Goal: Task Accomplishment & Management: Use online tool/utility

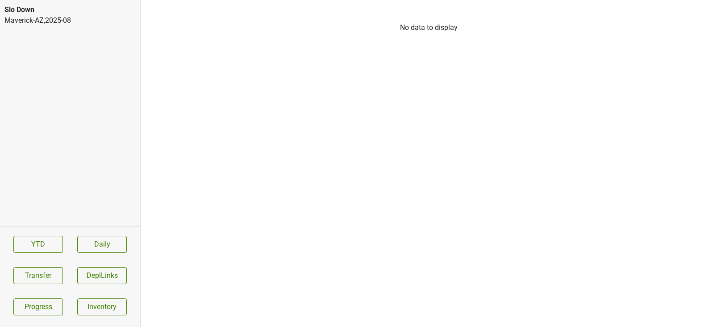
click at [87, 20] on div "Maverick-AZ , 2025 - 08" at bounding box center [69, 20] width 131 height 11
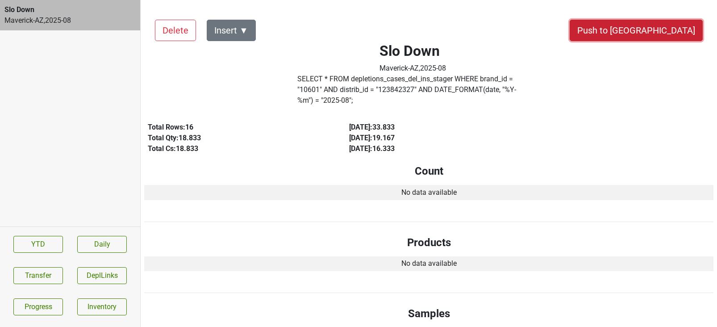
click at [656, 31] on button "Push to DC" at bounding box center [635, 30] width 133 height 21
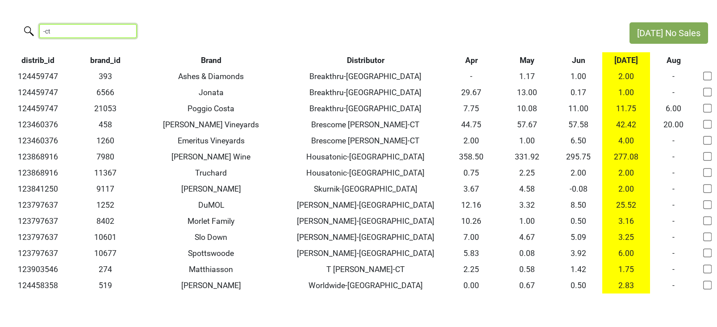
drag, startPoint x: 92, startPoint y: 33, endPoint x: 8, endPoint y: 22, distance: 84.1
click at [8, 22] on div "-ct" at bounding box center [310, 31] width 620 height 19
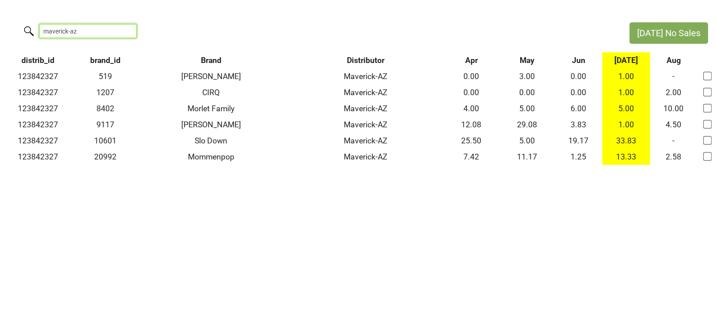
drag, startPoint x: 83, startPoint y: 30, endPoint x: 18, endPoint y: 28, distance: 65.2
click at [18, 28] on div "maverick-az" at bounding box center [310, 31] width 620 height 19
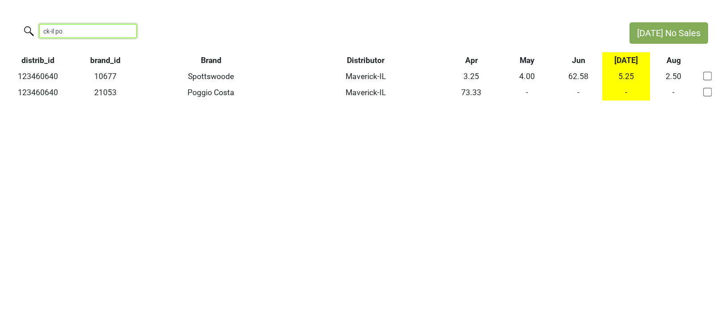
type input "ck-il po"
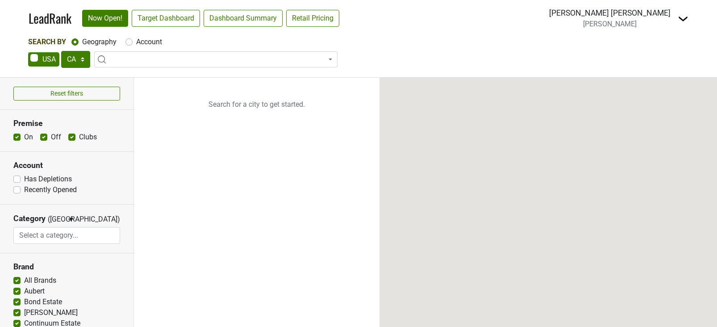
select select "CA"
select select
click at [683, 20] on img at bounding box center [682, 18] width 11 height 11
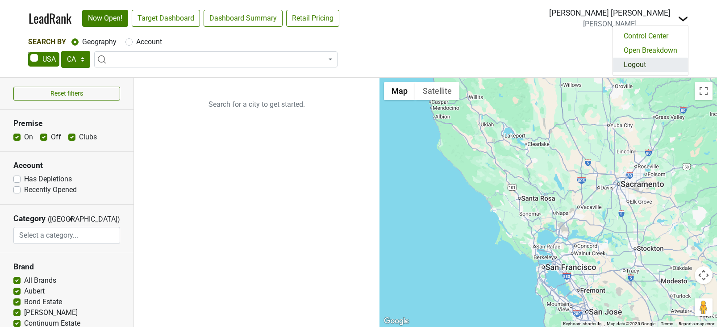
click at [658, 66] on link "Logout" at bounding box center [650, 65] width 75 height 14
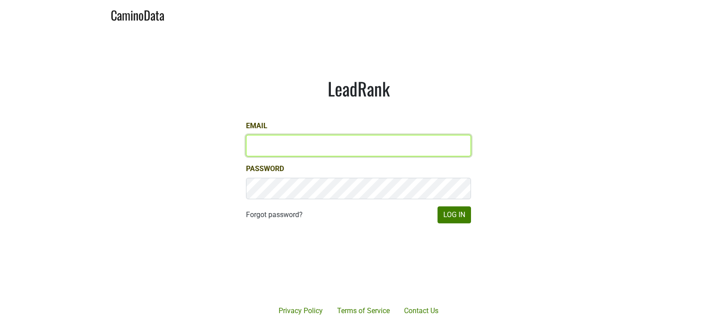
click at [312, 145] on input "Email" at bounding box center [358, 145] width 225 height 21
paste input "amiller@hundredacre.com"
click at [281, 149] on input "mayad@dallavallevineyards.com" at bounding box center [358, 145] width 225 height 21
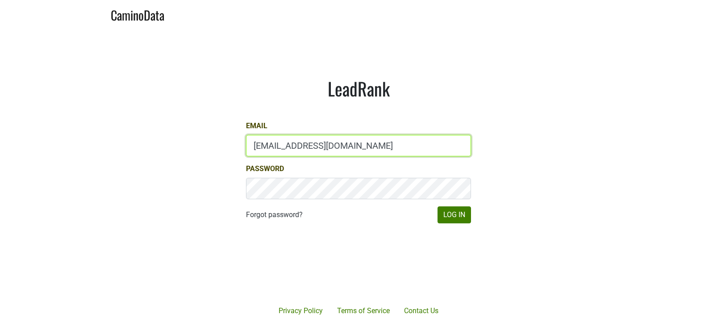
click at [281, 149] on input "mayad@dallavallevineyards.com" at bounding box center [358, 145] width 225 height 21
paste input "amiller@hundredacre"
drag, startPoint x: 278, startPoint y: 145, endPoint x: 213, endPoint y: 143, distance: 65.6
click at [213, 143] on main "LeadRank Email amiller@hundredacre.com Password Forgot password? Log In" at bounding box center [358, 150] width 717 height 244
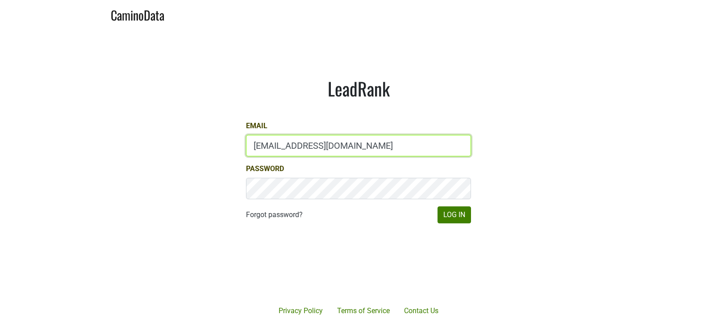
drag, startPoint x: 277, startPoint y: 146, endPoint x: 218, endPoint y: 146, distance: 59.3
click at [218, 146] on main "LeadRank Email lgreen@hundredacre.com Password Forgot password? Log In" at bounding box center [358, 150] width 717 height 244
paste input "amiller@hundredacre.com"
type input "amiller@hundredacre.com"
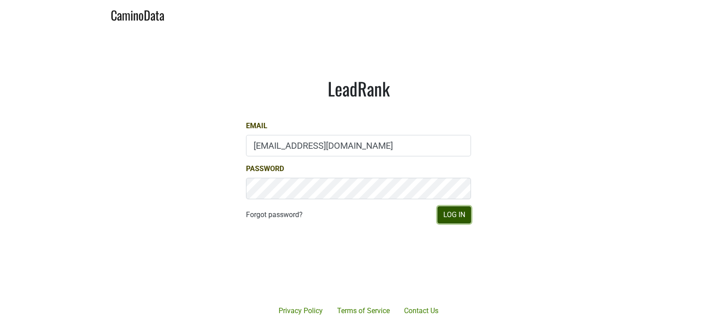
click at [463, 210] on button "Log In" at bounding box center [453, 214] width 33 height 17
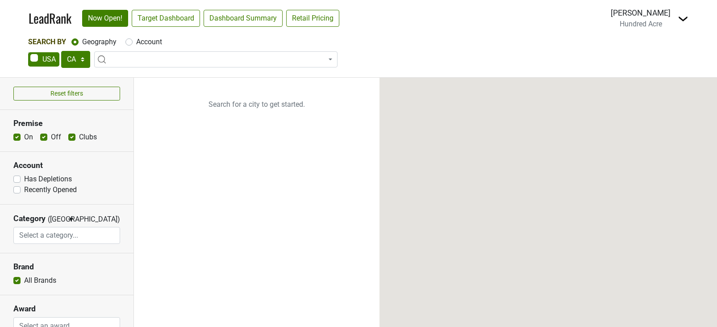
select select "CA"
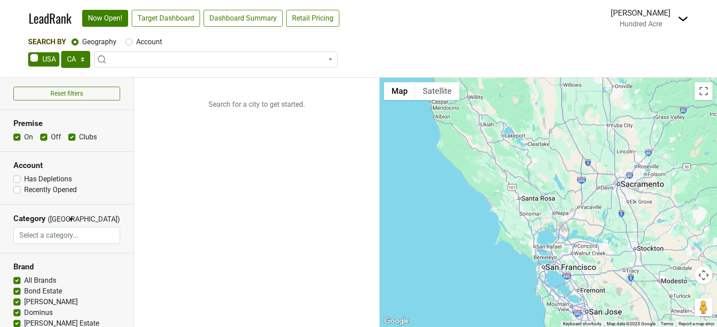
click at [682, 19] on img at bounding box center [682, 18] width 11 height 11
click at [517, 57] on div "AK AL AR AZ CA CO CT DC DE FL GA HI IA ID IL IN KS KY LA MA MD ME MI MN MO MS M…" at bounding box center [358, 60] width 660 height 19
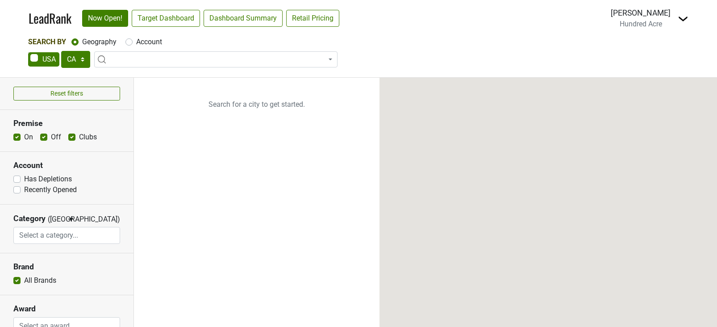
select select "CA"
select select
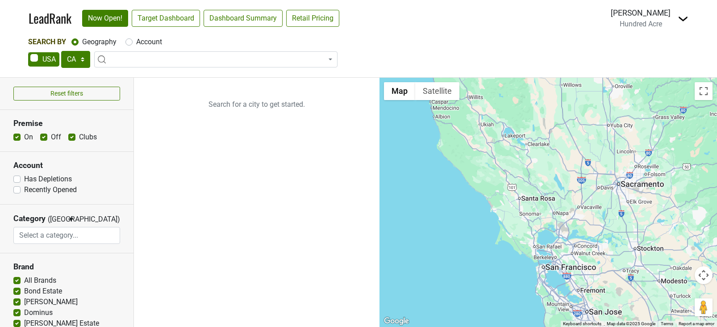
click at [684, 17] on img at bounding box center [682, 18] width 11 height 11
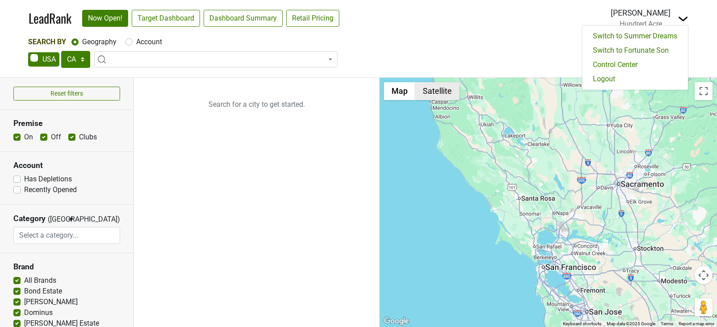
click at [425, 72] on div "Search By Geography Account AK AL AR AZ CA CO CT DC DE FL [GEOGRAPHIC_DATA] HI …" at bounding box center [358, 57] width 717 height 40
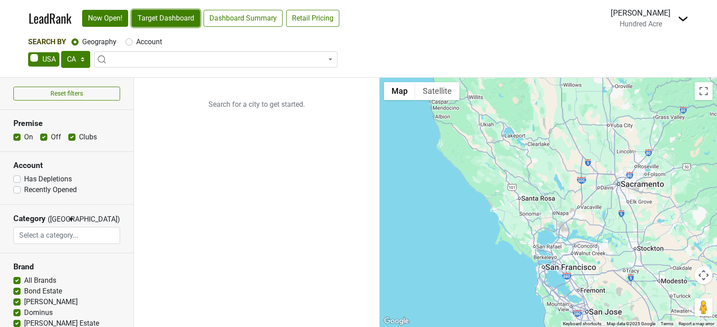
click at [183, 21] on link "Target Dashboard" at bounding box center [166, 18] width 68 height 17
click at [688, 22] on nav "LeadRank Now Open! Target Dashboard Dashboard Summary Retail Pricing Loading...…" at bounding box center [358, 18] width 674 height 37
click at [683, 15] on img at bounding box center [682, 18] width 11 height 11
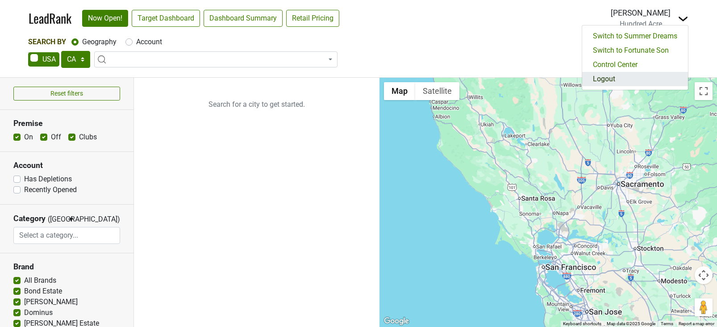
click at [599, 81] on link "Logout" at bounding box center [635, 79] width 106 height 14
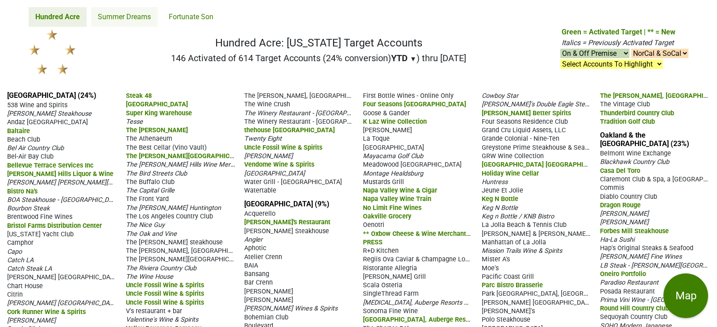
click at [136, 17] on link "Summer Dreams" at bounding box center [124, 17] width 66 height 20
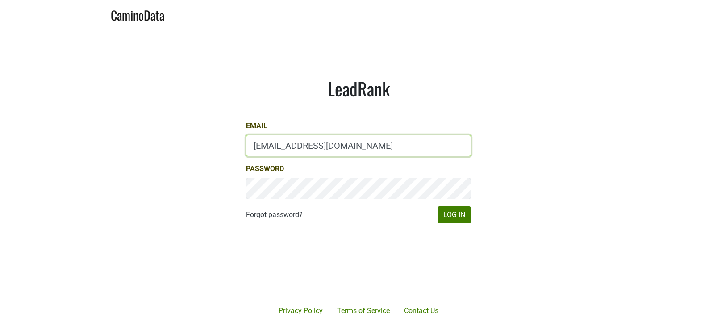
click at [272, 143] on input "[EMAIL_ADDRESS][DOMAIN_NAME]" at bounding box center [358, 145] width 225 height 21
type input "[EMAIL_ADDRESS][DOMAIN_NAME]"
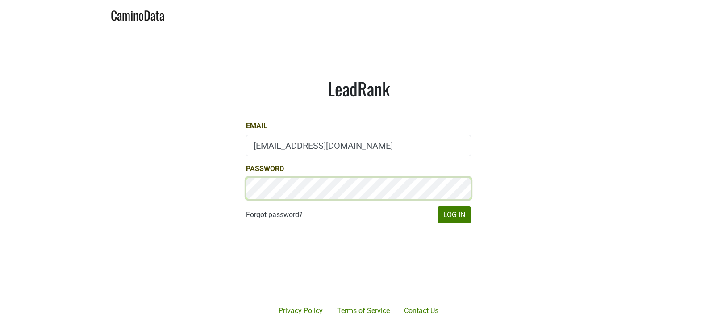
click at [437, 206] on button "Log In" at bounding box center [453, 214] width 33 height 17
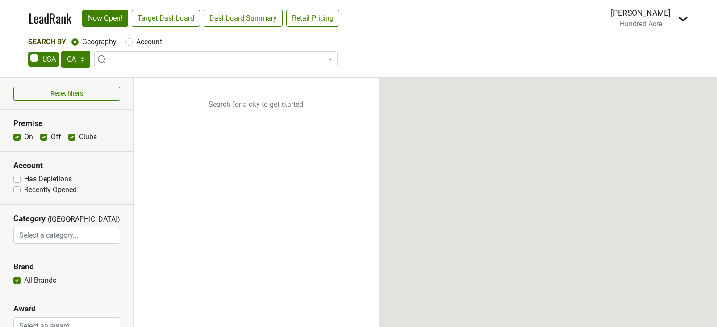
select select "CA"
select select
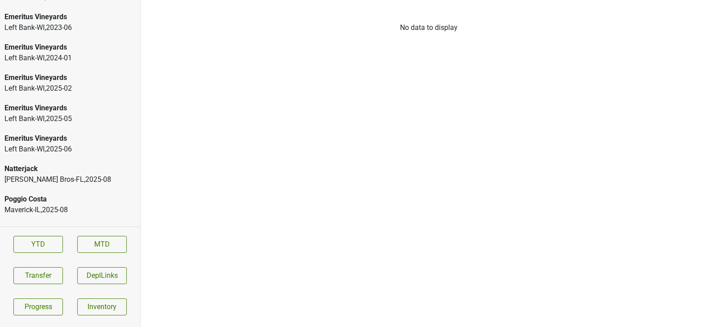
scroll to position [1473, 0]
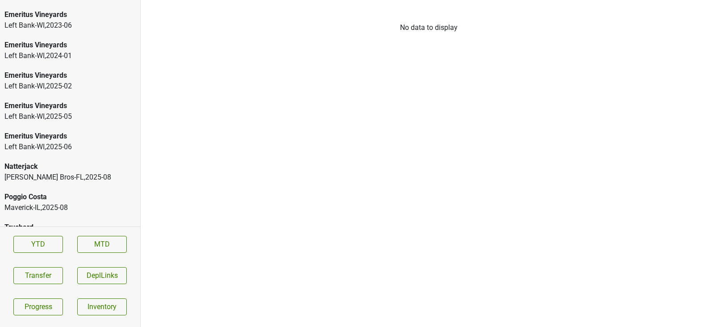
click at [77, 217] on div "Truchard [PERSON_NAME]-[GEOGRAPHIC_DATA] , 2025 - 07" at bounding box center [70, 237] width 140 height 41
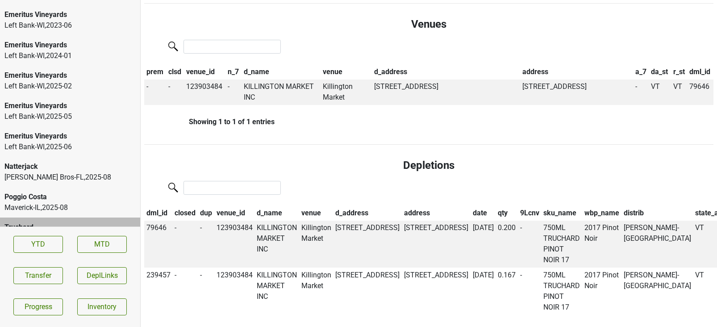
scroll to position [381, 0]
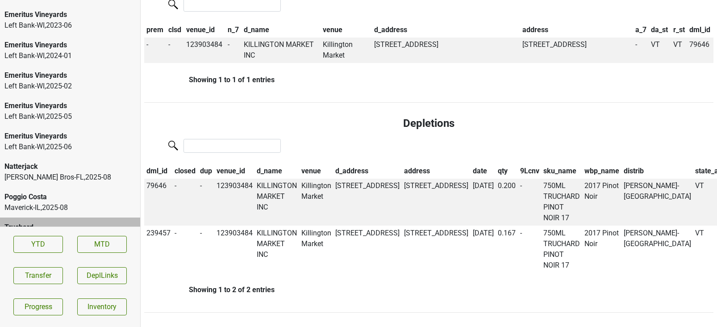
click at [54, 202] on div "Maverick-IL , 2025 - 08" at bounding box center [69, 207] width 131 height 11
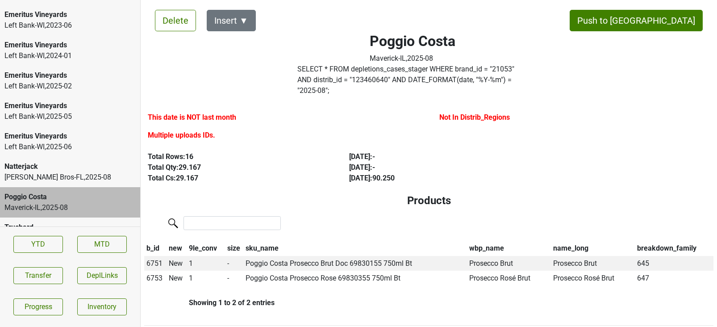
scroll to position [0, 0]
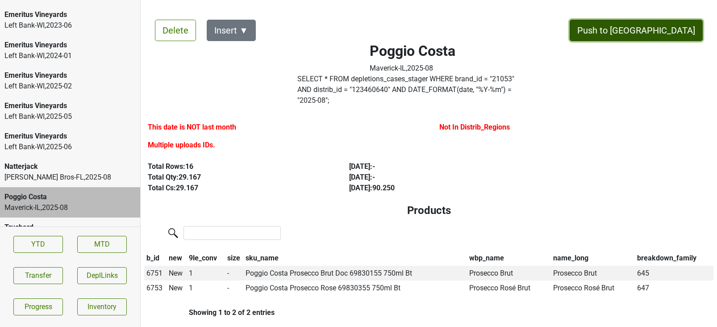
drag, startPoint x: 653, startPoint y: 28, endPoint x: 295, endPoint y: 55, distance: 359.8
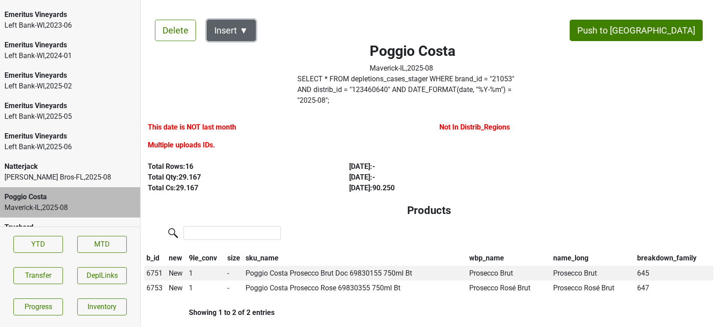
click at [238, 25] on button "Insert ▼" at bounding box center [231, 30] width 49 height 21
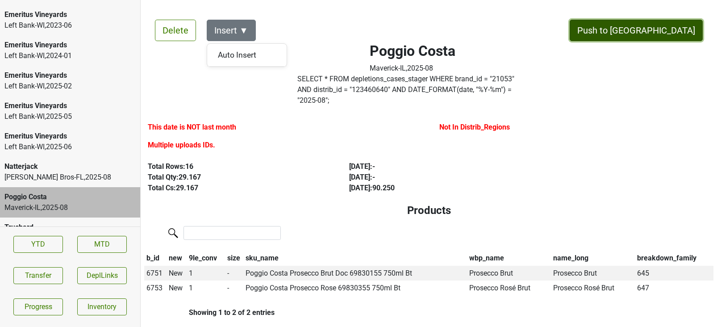
click at [657, 36] on button "Push to [GEOGRAPHIC_DATA]" at bounding box center [635, 30] width 133 height 21
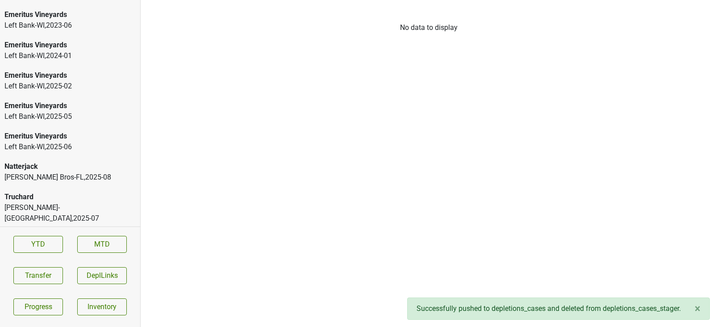
scroll to position [1443, 0]
click at [73, 191] on div "Natterjack" at bounding box center [69, 196] width 131 height 11
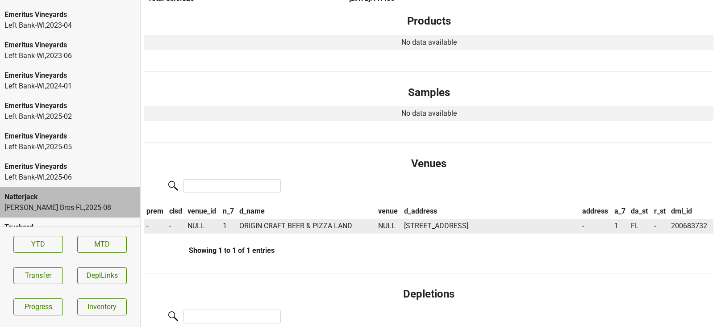
scroll to position [0, 0]
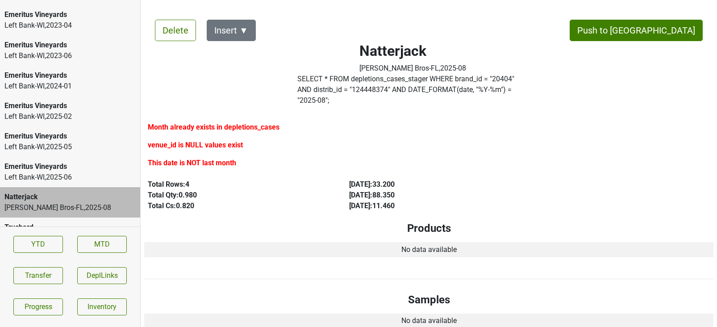
click at [209, 158] on label "This date is NOT last month" at bounding box center [192, 163] width 88 height 11
click at [209, 140] on label "venue_id is NULL values exist" at bounding box center [195, 145] width 95 height 11
click at [213, 122] on label "Month already exists in depletions_cases" at bounding box center [214, 127] width 132 height 11
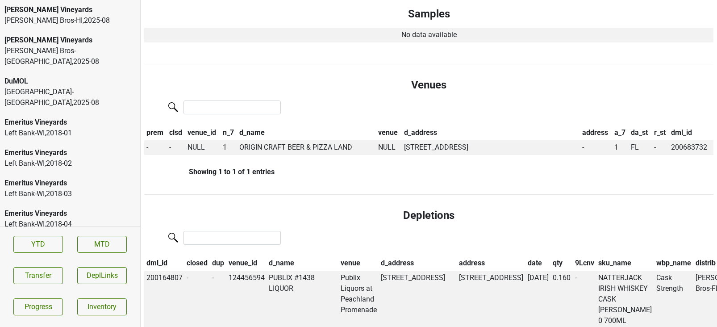
click at [78, 50] on div "Johnson Bros-MN , 2025 - 08" at bounding box center [69, 56] width 131 height 21
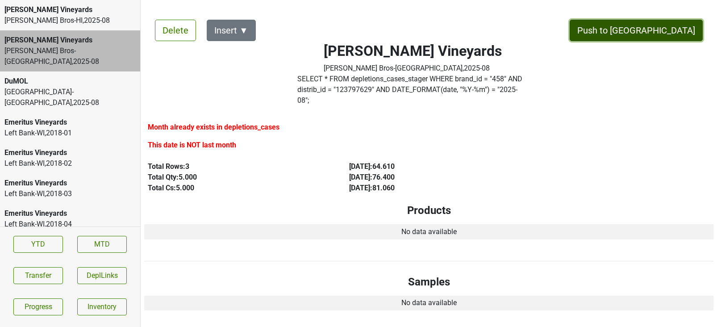
click at [676, 34] on button "Push to [GEOGRAPHIC_DATA]" at bounding box center [635, 30] width 133 height 21
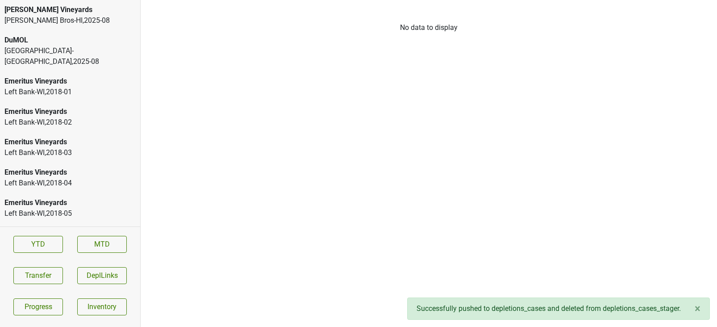
click at [81, 17] on div "Johnson Bros-HI , 2025 - 08" at bounding box center [69, 20] width 131 height 11
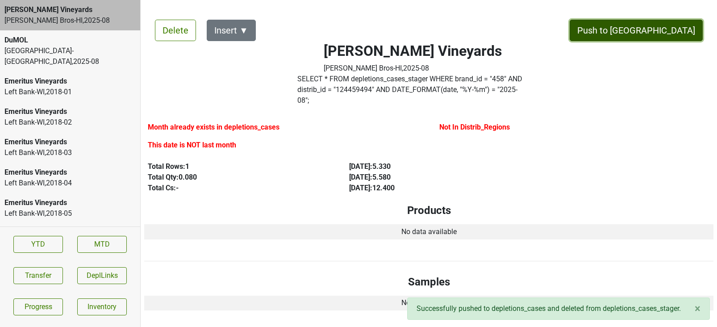
click at [654, 31] on button "Push to [GEOGRAPHIC_DATA]" at bounding box center [635, 30] width 133 height 21
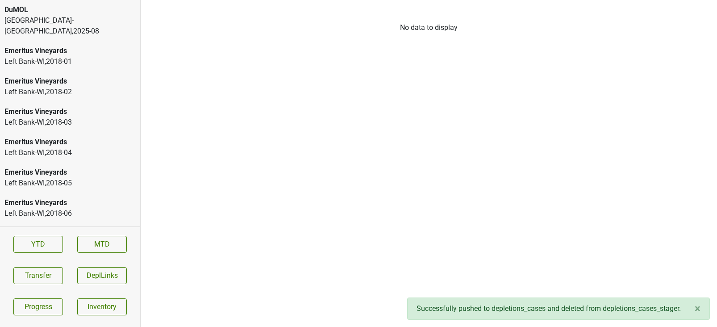
click at [71, 13] on div "DuMOL" at bounding box center [69, 9] width 131 height 11
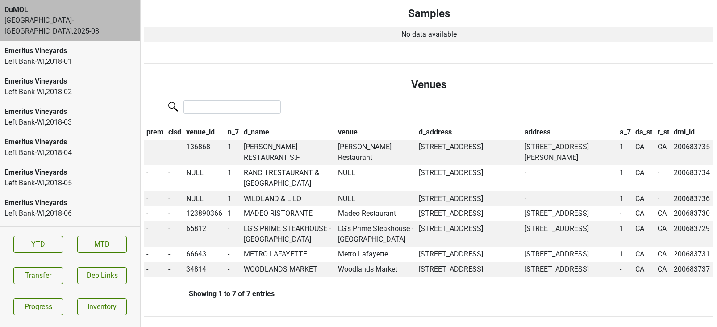
scroll to position [286, 0]
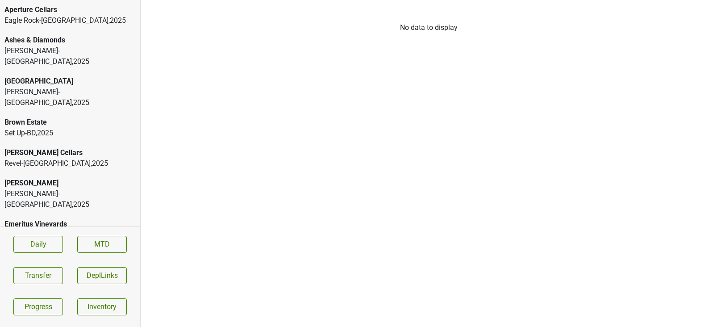
click at [102, 16] on div "Eagle Rock-[GEOGRAPHIC_DATA] , 2025" at bounding box center [69, 20] width 131 height 11
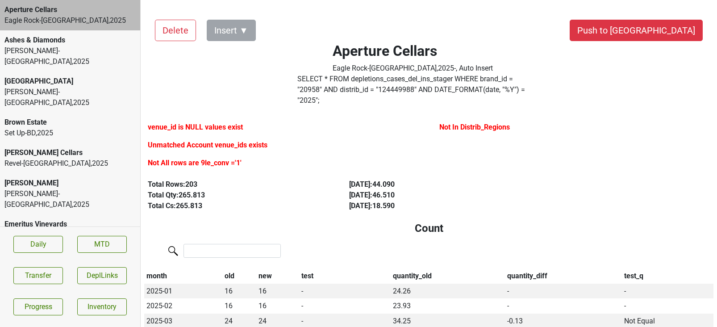
click at [203, 158] on label "Not All rows are 9le_conv ='1'" at bounding box center [195, 163] width 94 height 11
click at [203, 140] on label "Unmatched Account venue_ids exists" at bounding box center [208, 145] width 120 height 11
click at [203, 122] on label "venue_id is NULL values exist" at bounding box center [195, 127] width 95 height 11
click at [442, 122] on label "Not In Distrib_Regions" at bounding box center [474, 127] width 71 height 11
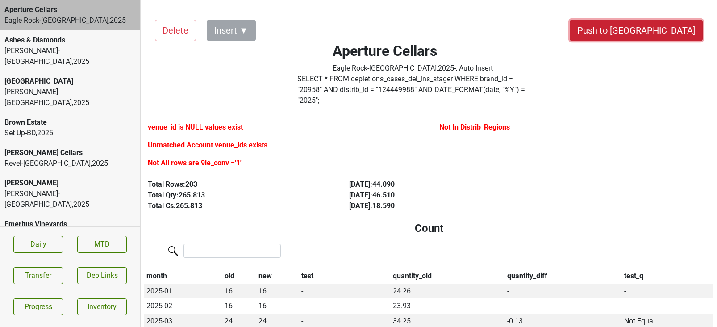
click at [649, 29] on button "Push to [GEOGRAPHIC_DATA]" at bounding box center [635, 30] width 133 height 21
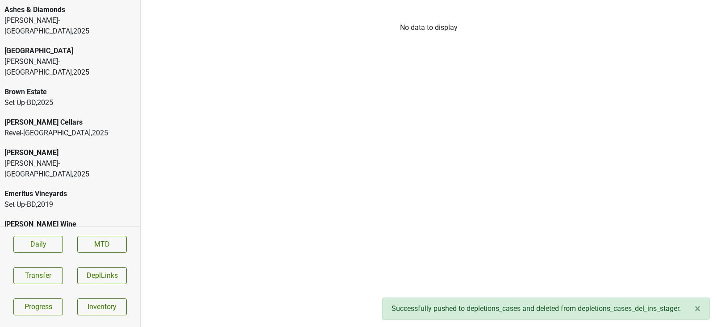
click at [87, 21] on div "[PERSON_NAME]-[GEOGRAPHIC_DATA] , 2025" at bounding box center [69, 25] width 131 height 21
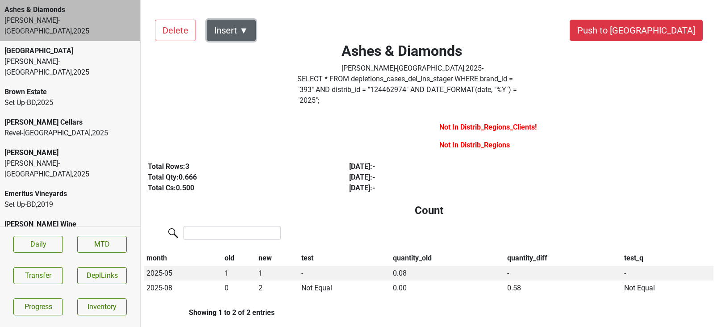
click at [250, 26] on button "Insert ▼" at bounding box center [231, 30] width 49 height 21
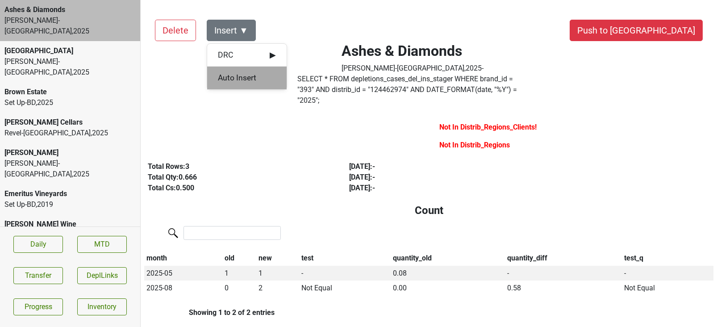
click at [246, 78] on div "Auto Insert" at bounding box center [246, 77] width 79 height 23
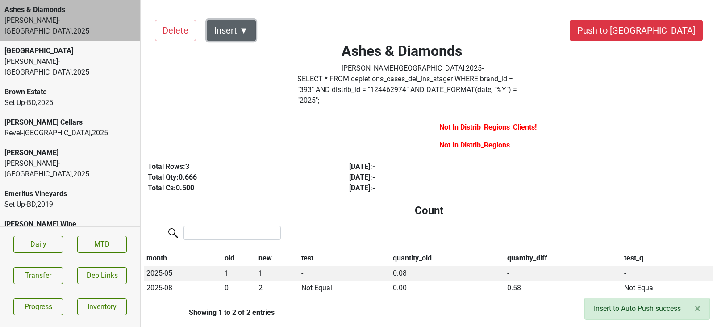
click at [245, 28] on button "Insert ▼" at bounding box center [231, 30] width 49 height 21
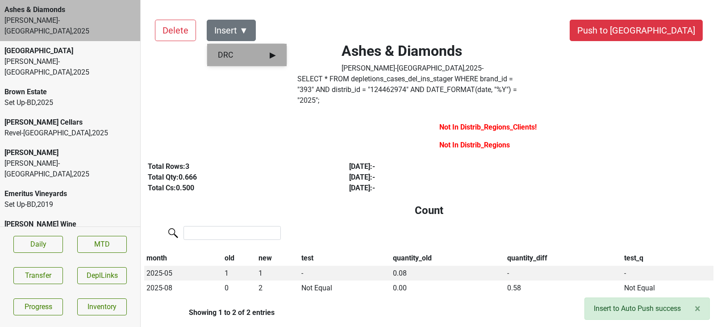
click at [245, 55] on span "DRC ▶" at bounding box center [247, 55] width 58 height 12
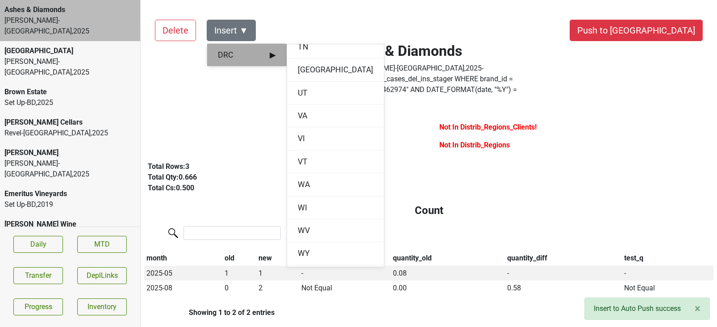
scroll to position [1085, 0]
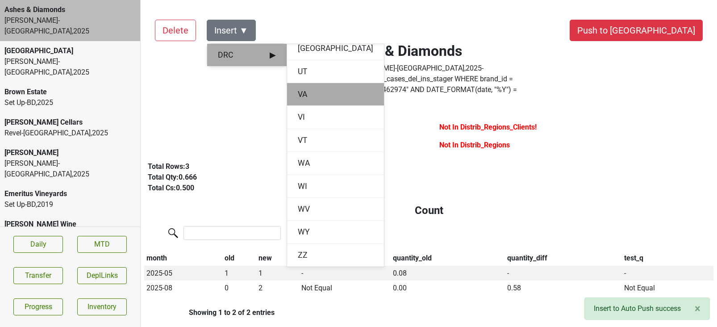
click at [302, 97] on div "VA" at bounding box center [335, 94] width 97 height 23
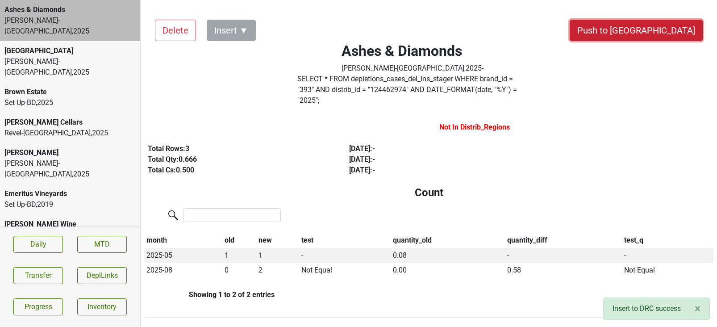
click at [671, 32] on button "Push to [GEOGRAPHIC_DATA]" at bounding box center [635, 30] width 133 height 21
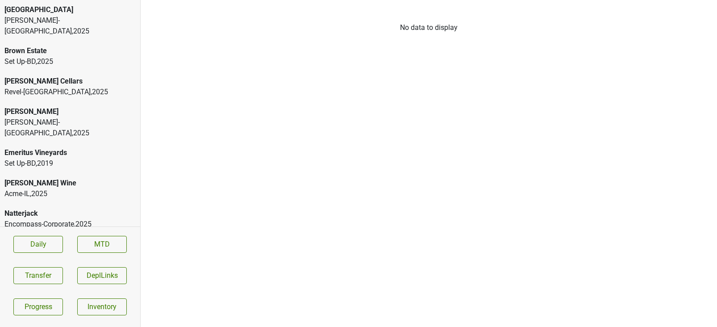
click at [66, 19] on div "[PERSON_NAME]-[GEOGRAPHIC_DATA] , 2025" at bounding box center [69, 25] width 131 height 21
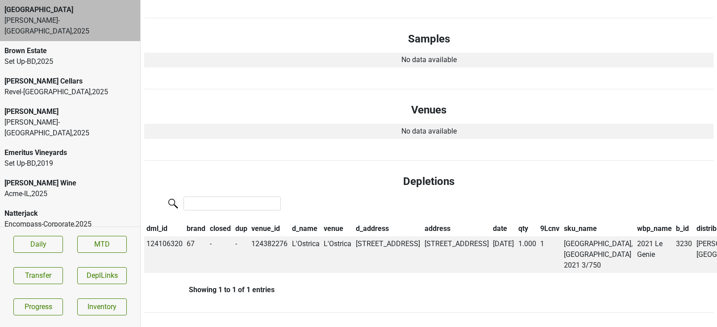
scroll to position [0, 0]
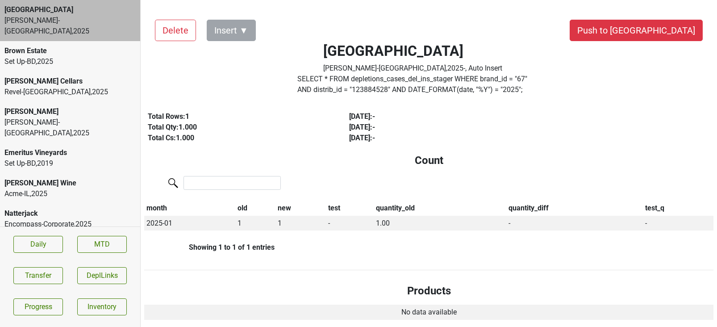
click at [76, 106] on div "[PERSON_NAME]" at bounding box center [69, 111] width 131 height 11
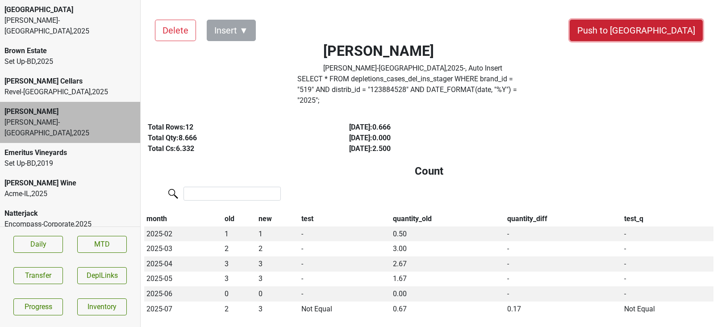
click at [689, 34] on button "Push to [GEOGRAPHIC_DATA]" at bounding box center [635, 30] width 133 height 21
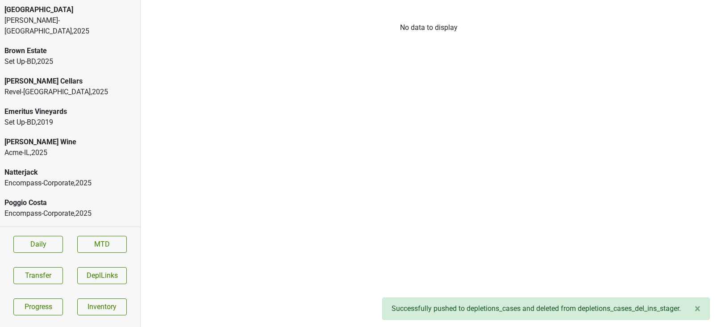
click at [87, 147] on div "Acme-IL , 2025" at bounding box center [69, 152] width 131 height 11
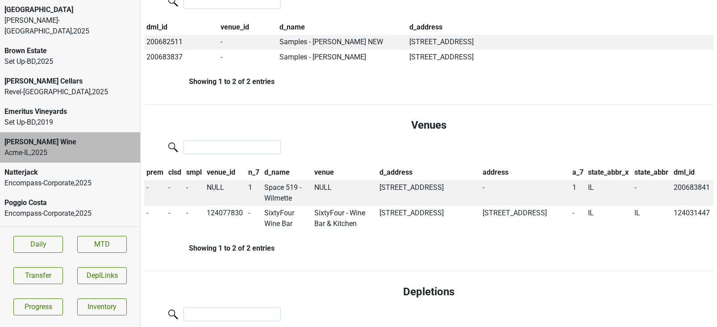
scroll to position [1120, 0]
click at [275, 179] on td "Space 519 - Wilmette" at bounding box center [287, 192] width 50 height 26
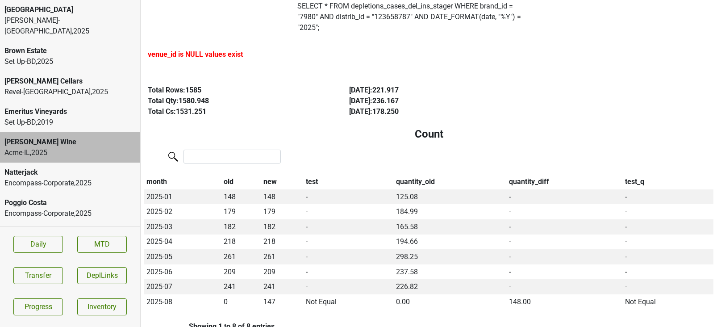
scroll to position [0, 0]
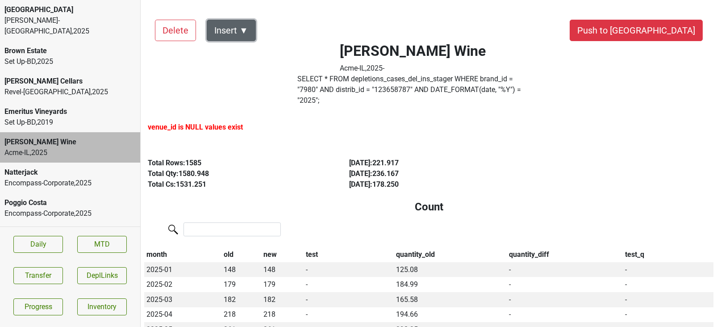
click at [232, 36] on button "Insert ▼" at bounding box center [231, 30] width 49 height 21
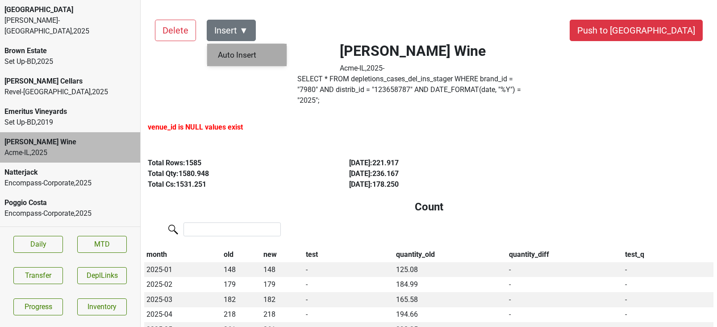
click at [235, 55] on div "Auto Insert" at bounding box center [246, 55] width 79 height 23
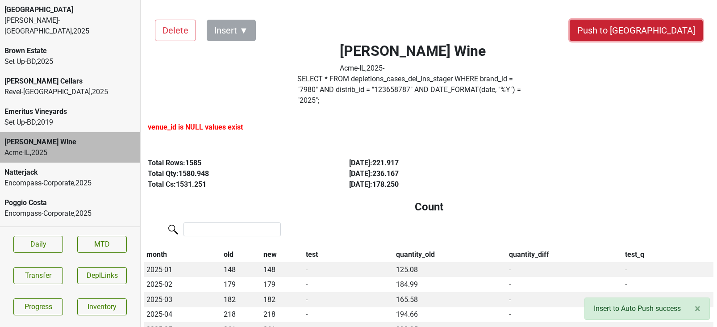
click at [664, 30] on button "Push to DC" at bounding box center [635, 30] width 133 height 21
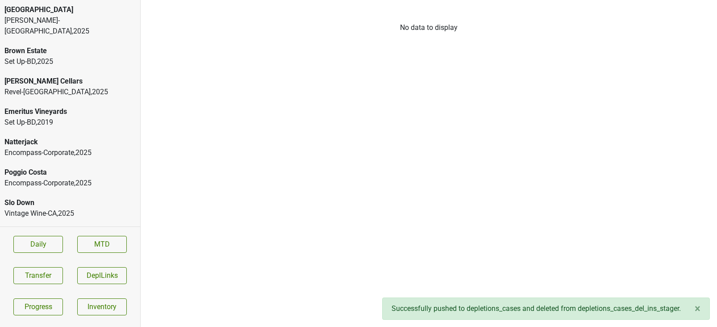
scroll to position [17, 0]
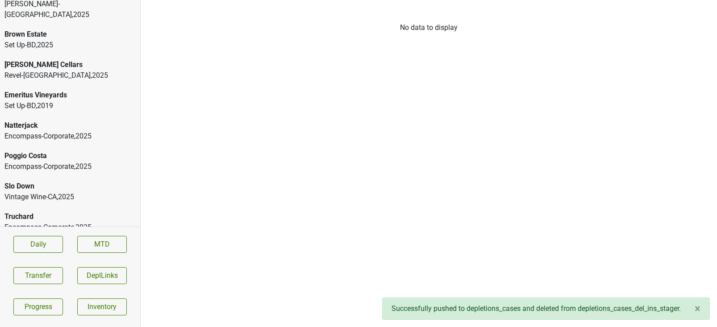
click at [59, 211] on div "Truchard" at bounding box center [69, 216] width 131 height 11
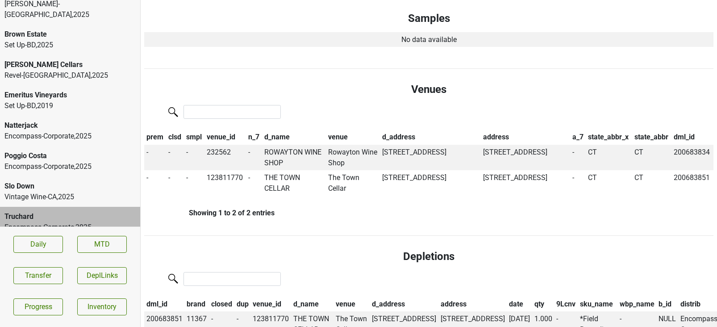
scroll to position [369, 0]
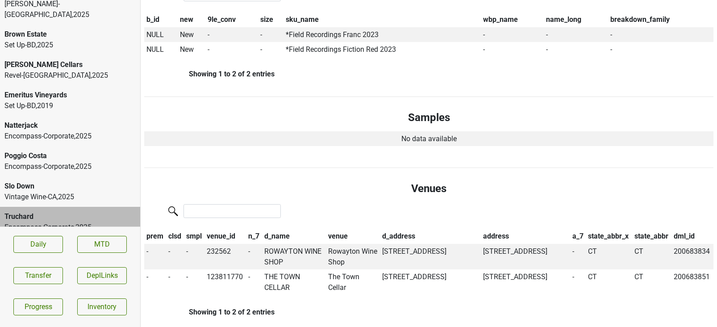
click at [67, 181] on div "Slo Down" at bounding box center [69, 186] width 131 height 11
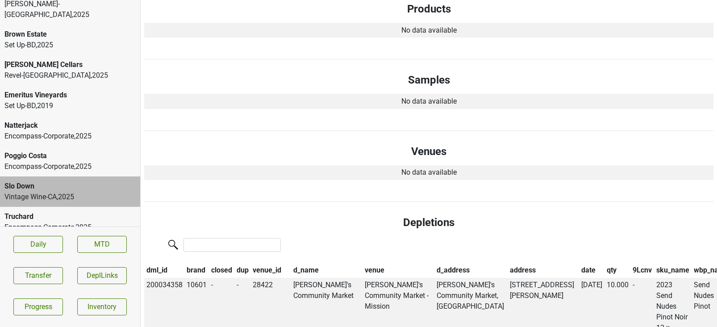
scroll to position [0, 0]
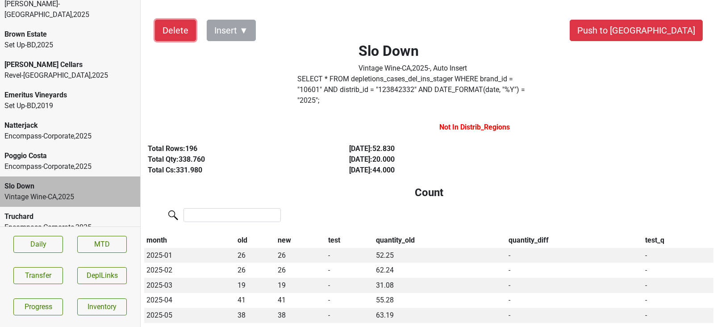
click at [170, 32] on button "Delete" at bounding box center [175, 30] width 41 height 21
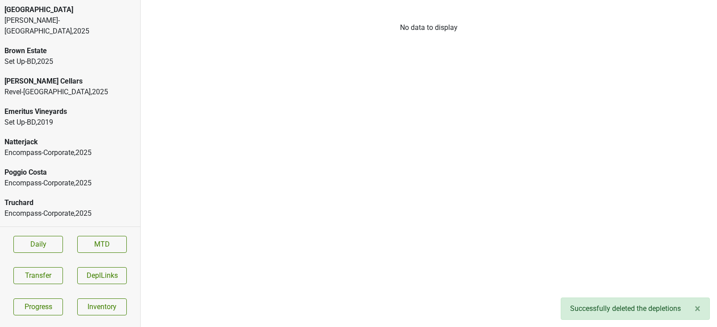
click at [71, 178] on div "Encompass-Corporate , 2025" at bounding box center [69, 183] width 131 height 11
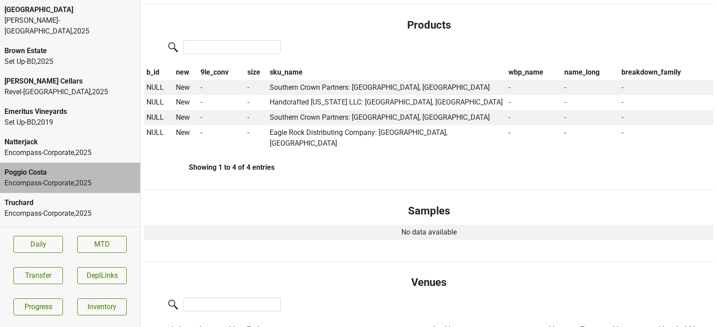
scroll to position [474, 0]
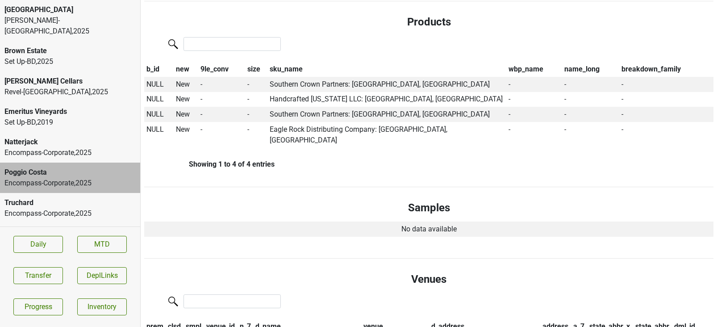
click at [69, 147] on div "Encompass-Corporate , 2025" at bounding box center [69, 152] width 131 height 11
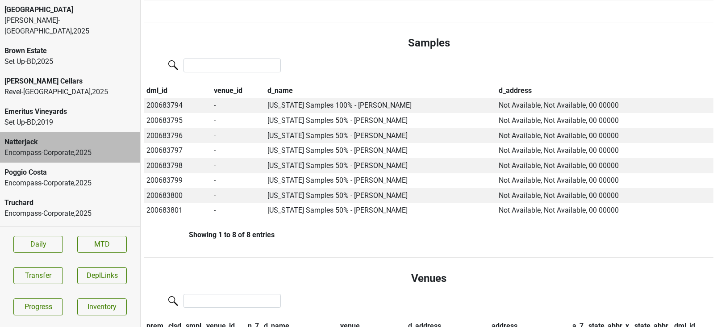
scroll to position [0, 0]
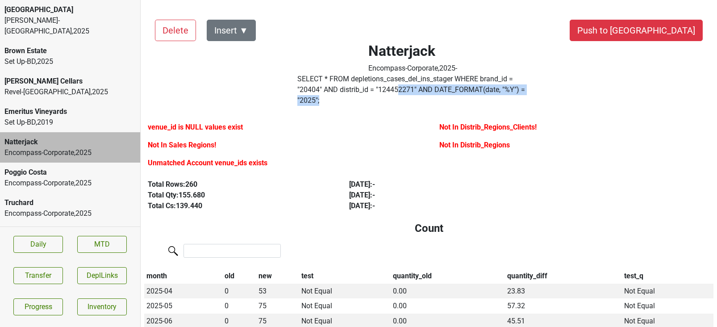
drag, startPoint x: 483, startPoint y: 91, endPoint x: 330, endPoint y: 83, distance: 153.7
click at [330, 83] on label "SELECT * FROM depletions_cases_del_ins_stager WHERE brand_id = " 20404 " AND di…" at bounding box center [412, 90] width 230 height 32
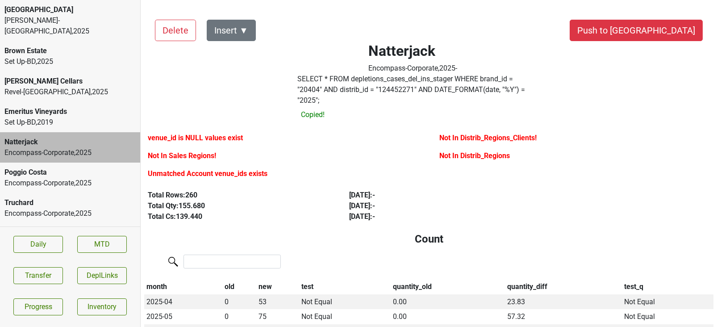
click at [318, 81] on label "SELECT * FROM depletions_cases_del_ins_stager WHERE brand_id = " 20404 " AND di…" at bounding box center [412, 90] width 230 height 32
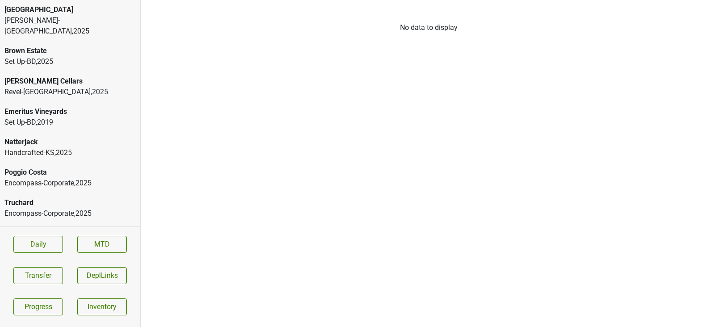
click at [60, 147] on div "Handcrafted-KS , 2025" at bounding box center [69, 152] width 131 height 11
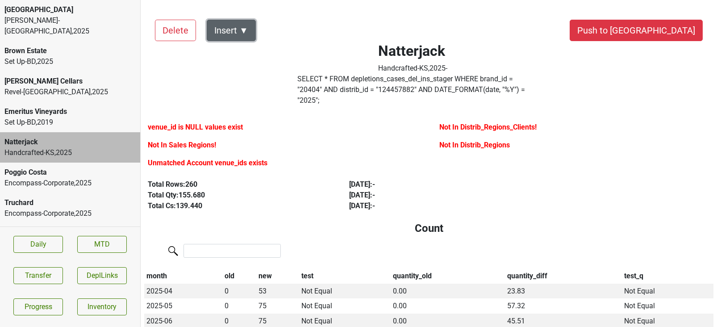
click at [241, 29] on button "Insert ▼" at bounding box center [231, 30] width 49 height 21
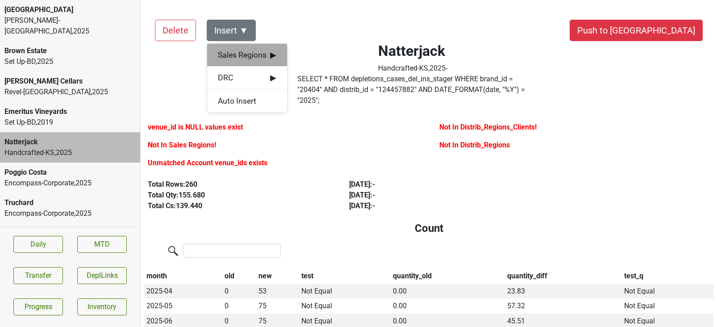
click at [245, 56] on span "Sales Regions ▶" at bounding box center [247, 55] width 58 height 12
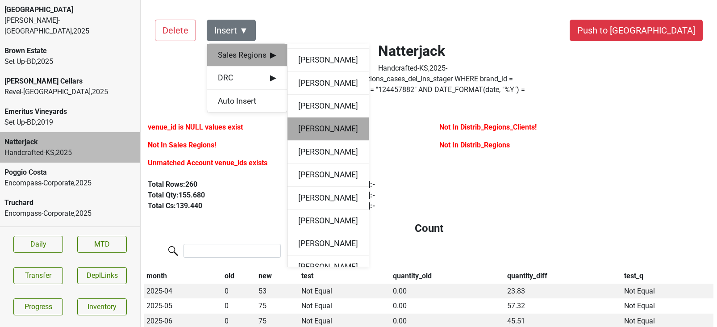
scroll to position [30, 0]
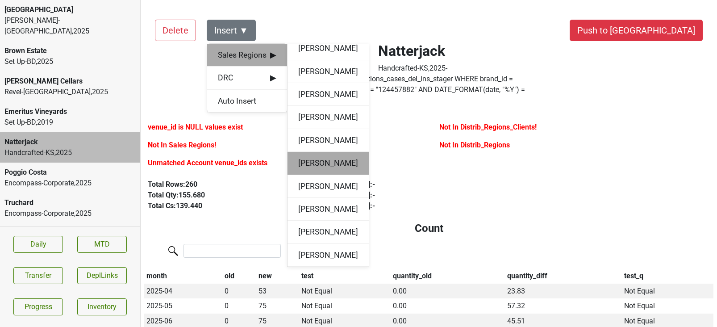
click at [317, 165] on div "Grant Springer" at bounding box center [327, 163] width 81 height 23
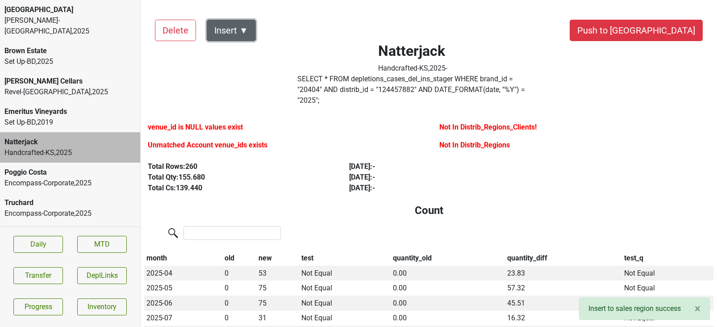
click at [240, 33] on button "Insert ▼" at bounding box center [231, 30] width 49 height 21
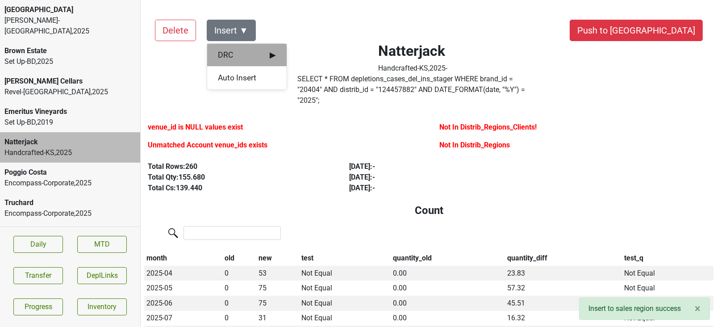
click at [245, 58] on span "DRC ▶" at bounding box center [247, 55] width 58 height 12
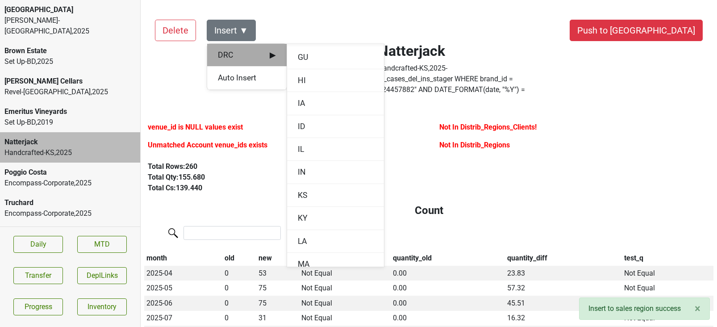
scroll to position [281, 0]
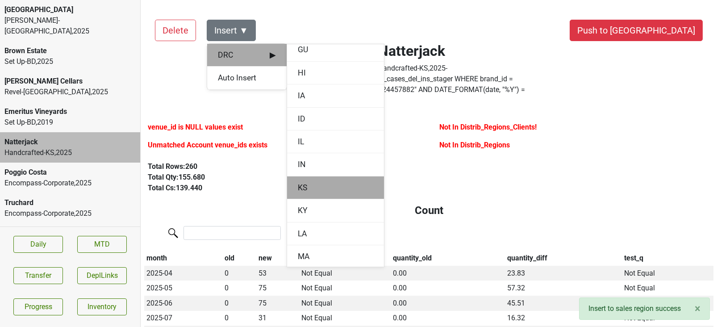
click at [301, 185] on div "KS" at bounding box center [335, 187] width 97 height 23
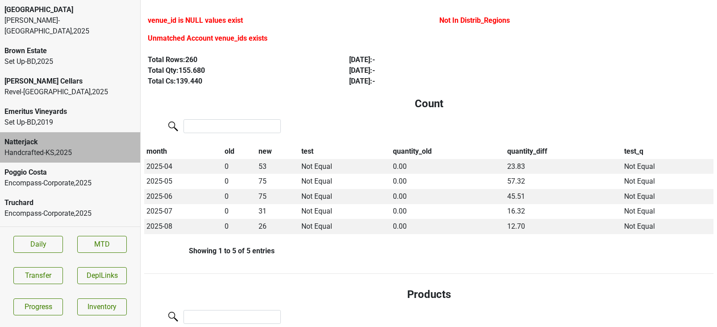
scroll to position [0, 0]
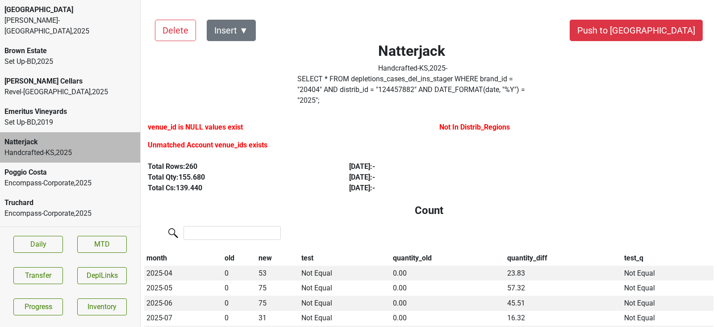
click at [222, 140] on label "Unmatched Account venue_ids exists" at bounding box center [208, 145] width 120 height 11
click at [222, 122] on label "venue_id is NULL values exist" at bounding box center [195, 127] width 95 height 11
click at [86, 167] on div "Poggio Costa" at bounding box center [69, 172] width 131 height 11
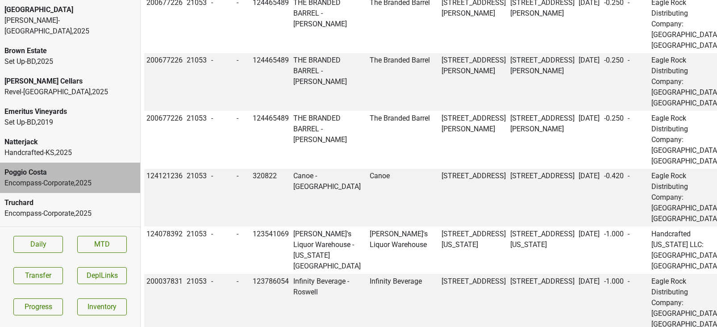
scroll to position [15724, 0]
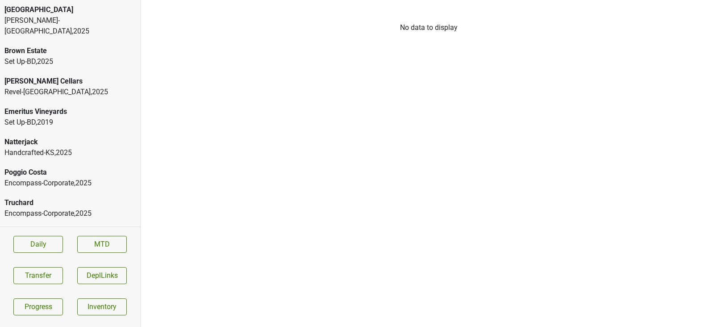
click at [50, 147] on div "Handcrafted-KS , 2025" at bounding box center [69, 152] width 131 height 11
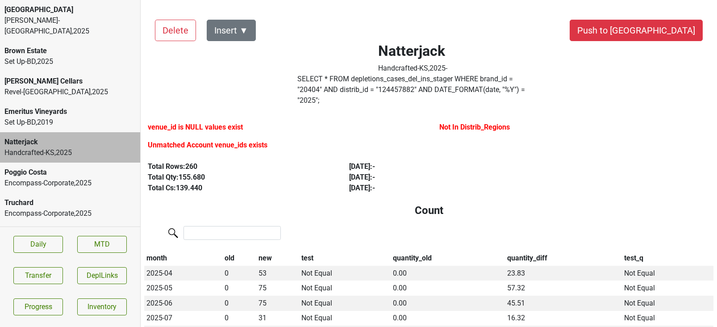
click at [30, 18] on div "[PERSON_NAME]-[GEOGRAPHIC_DATA] , 2025" at bounding box center [69, 25] width 131 height 21
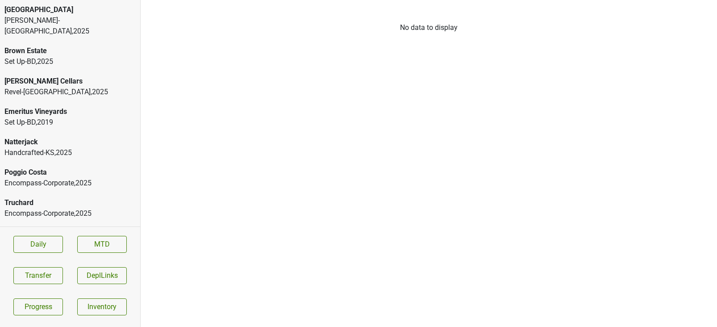
click at [116, 178] on div "Encompass-Corporate , 2025" at bounding box center [69, 183] width 131 height 11
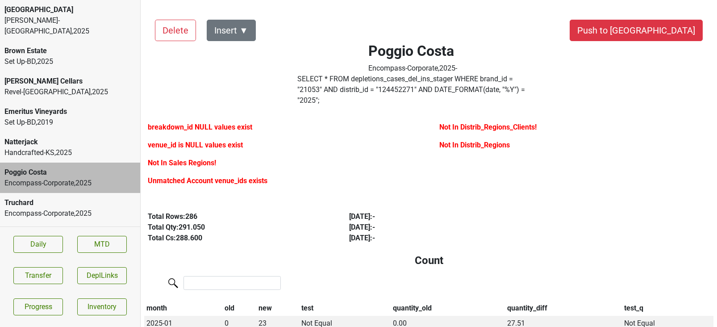
click at [455, 83] on label "SELECT * FROM depletions_cases_del_ins_stager WHERE brand_id = " 21053 " AND di…" at bounding box center [412, 90] width 230 height 32
click at [97, 178] on div "Encompass-Corporate , 2025" at bounding box center [69, 183] width 131 height 11
click at [91, 167] on div "Poggio Costa" at bounding box center [69, 172] width 131 height 11
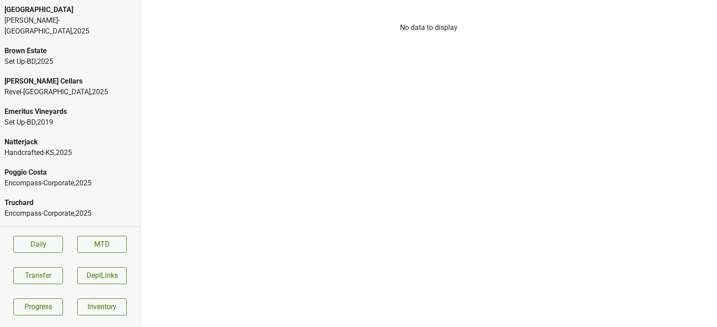
click at [78, 178] on div "Encompass-Corporate , 2025" at bounding box center [69, 183] width 131 height 11
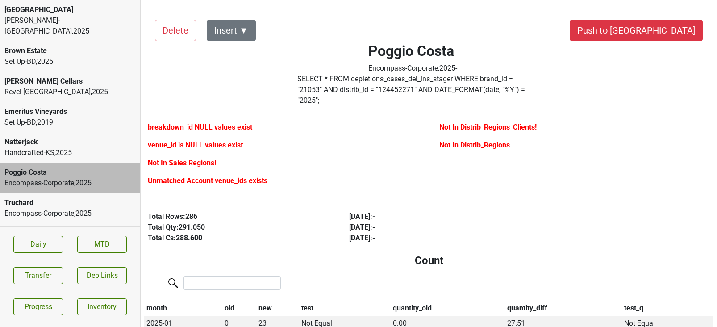
click at [428, 82] on label "SELECT * FROM depletions_cases_del_ins_stager WHERE brand_id = " 21053 " AND di…" at bounding box center [412, 90] width 230 height 32
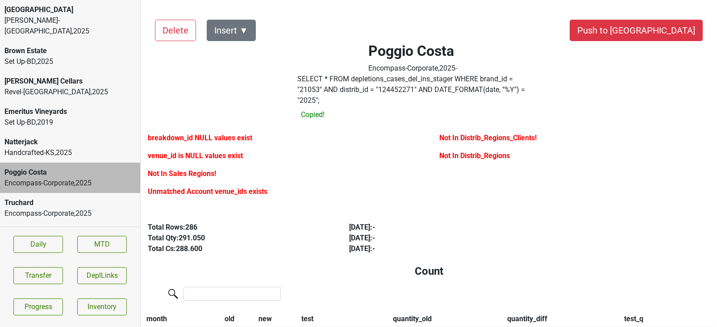
click at [428, 82] on label "SELECT * FROM depletions_cases_del_ins_stager WHERE brand_id = " 21053 " AND di…" at bounding box center [412, 90] width 230 height 32
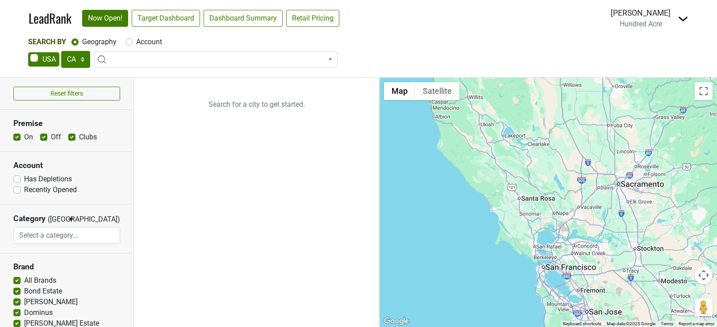
select select "CA"
select select
click at [682, 19] on img at bounding box center [682, 18] width 11 height 11
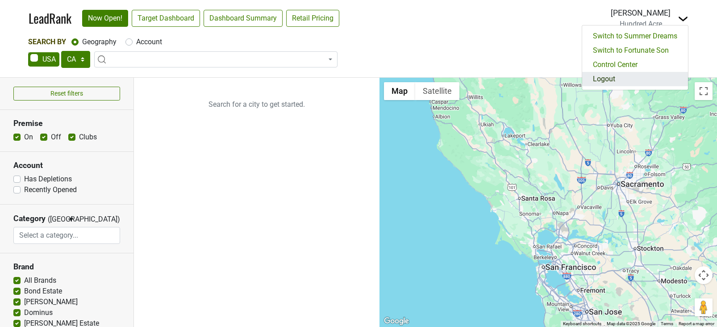
click at [633, 77] on link "Logout" at bounding box center [635, 79] width 106 height 14
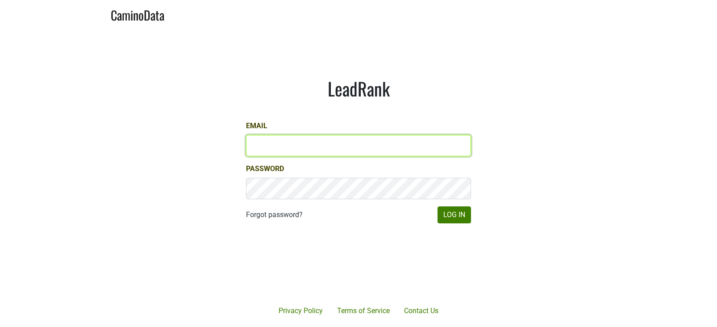
type input "[EMAIL_ADDRESS][DOMAIN_NAME]"
click at [301, 143] on input "lgreen@hundredacre.com" at bounding box center [358, 145] width 225 height 21
type input "paul.trione@lithology.wine"
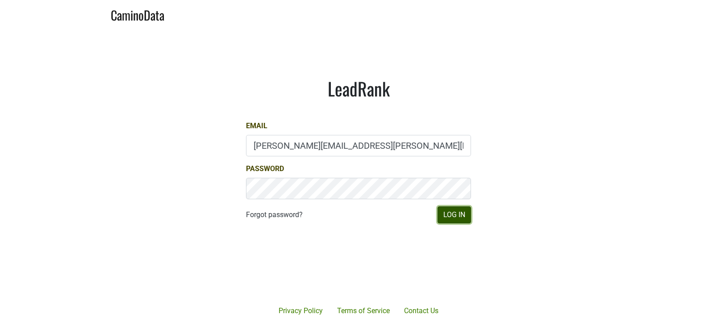
click at [445, 211] on button "Log In" at bounding box center [453, 214] width 33 height 17
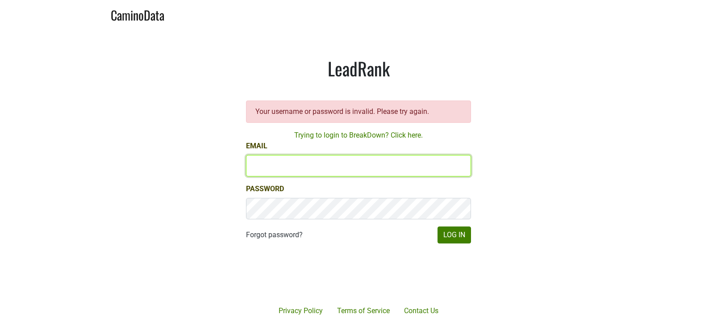
type input "[EMAIL_ADDRESS][DOMAIN_NAME]"
click at [261, 163] on input "[EMAIL_ADDRESS][DOMAIN_NAME]" at bounding box center [358, 165] width 225 height 21
click at [261, 165] on input "[EMAIL_ADDRESS][DOMAIN_NAME]" at bounding box center [358, 165] width 225 height 21
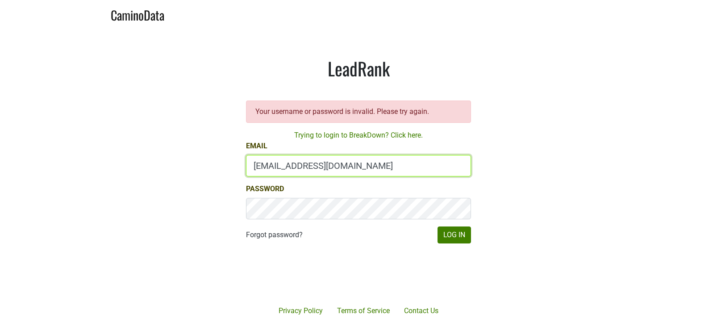
click at [261, 165] on input "[EMAIL_ADDRESS][DOMAIN_NAME]" at bounding box center [358, 165] width 225 height 21
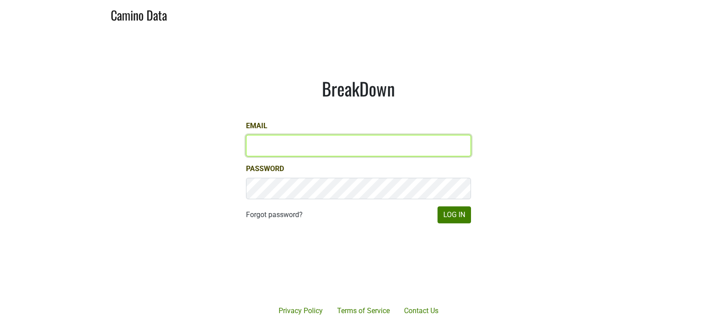
type input "[PERSON_NAME][EMAIL_ADDRESS][PERSON_NAME][DOMAIN_NAME]"
click at [272, 149] on input "[PERSON_NAME][EMAIL_ADDRESS][PERSON_NAME][DOMAIN_NAME]" at bounding box center [358, 145] width 225 height 21
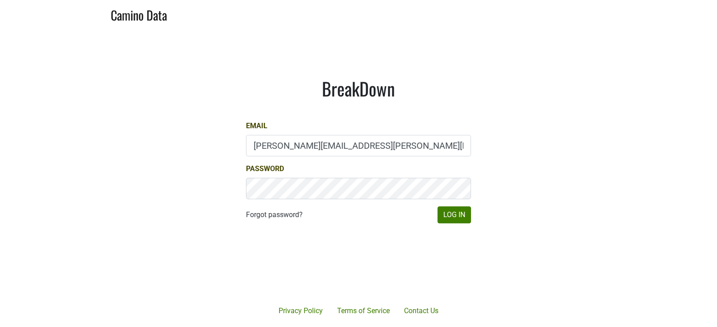
click at [200, 178] on main "BreakDown Email [PERSON_NAME][EMAIL_ADDRESS][PERSON_NAME][DOMAIN_NAME] Password…" at bounding box center [358, 150] width 717 height 244
click at [446, 211] on button "Log In" at bounding box center [453, 214] width 33 height 17
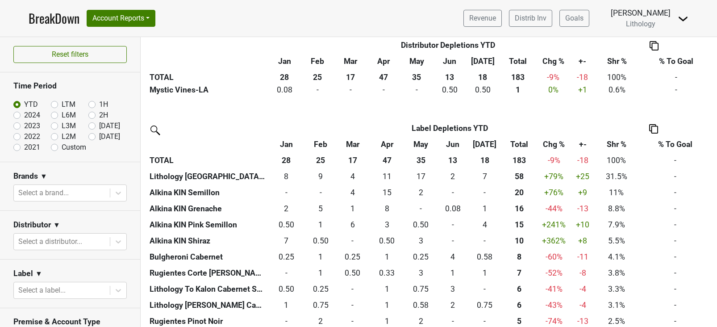
scroll to position [528, 0]
